Goal: Check status: Check status

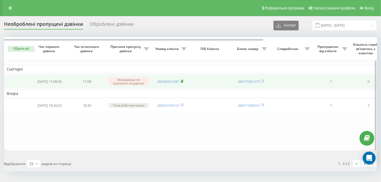
click at [182, 81] on rect at bounding box center [182, 81] width 2 height 2
